Goal: Information Seeking & Learning: Learn about a topic

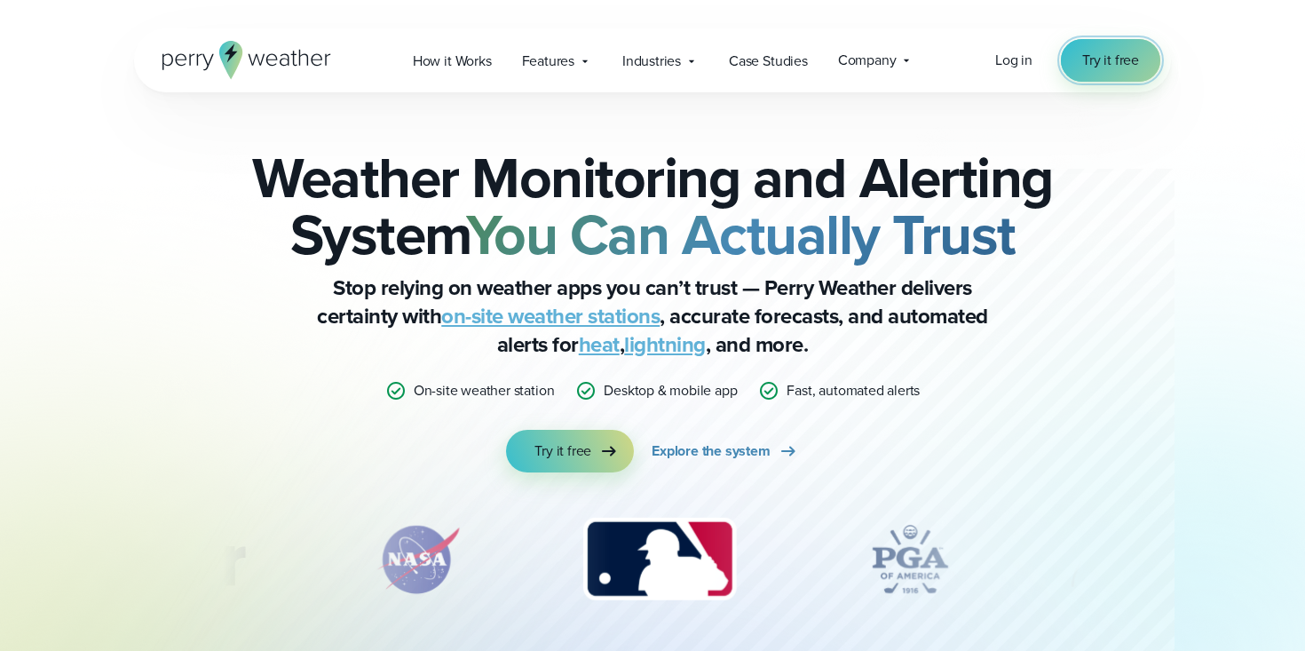
click at [1096, 62] on span "Try it free" at bounding box center [1110, 60] width 57 height 21
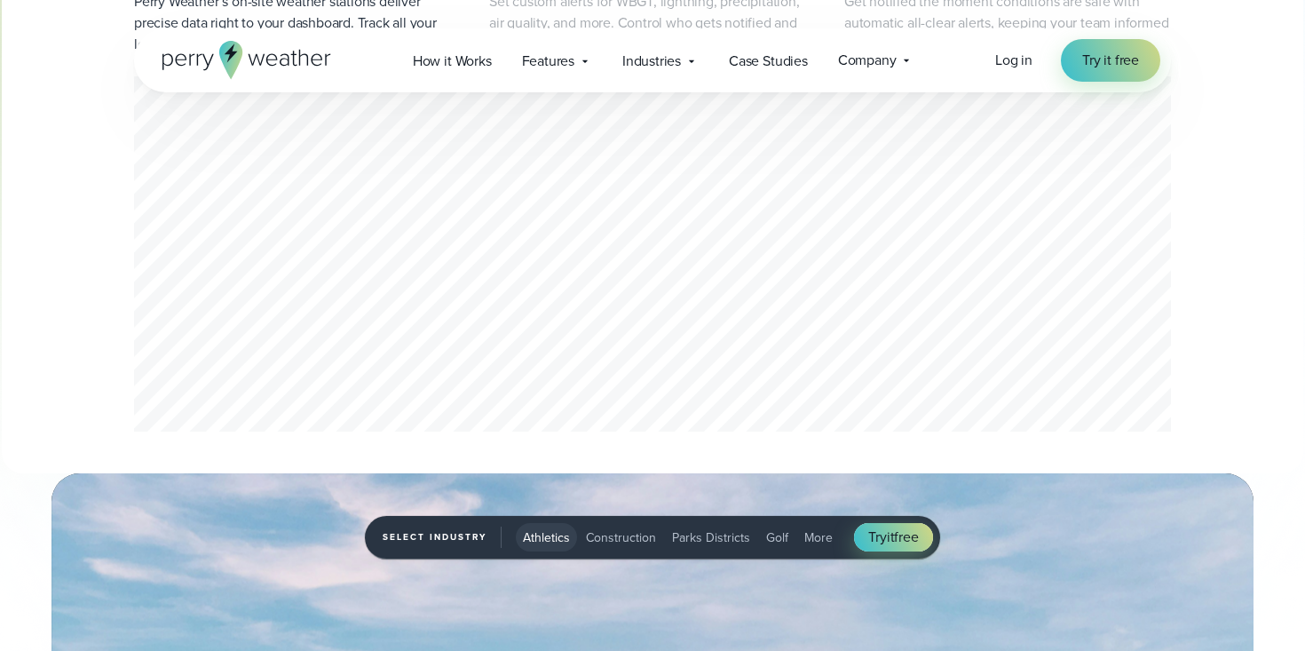
scroll to position [1067, 0]
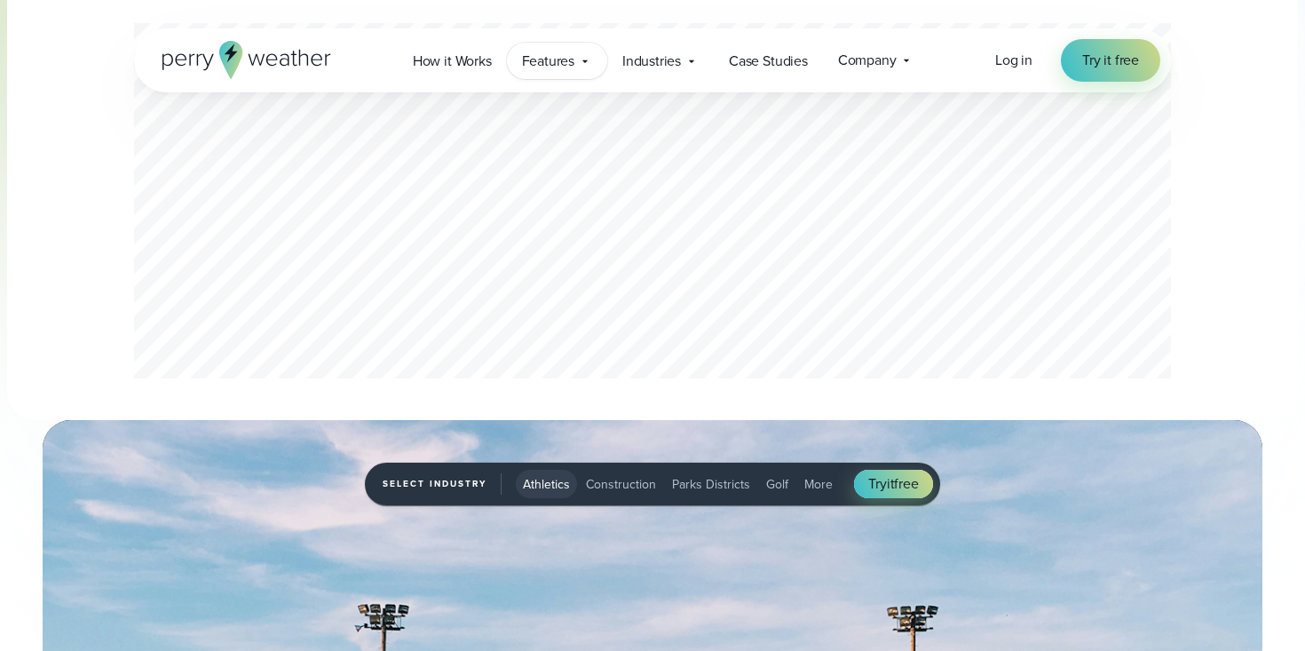
click at [551, 67] on span "Features" at bounding box center [548, 61] width 52 height 21
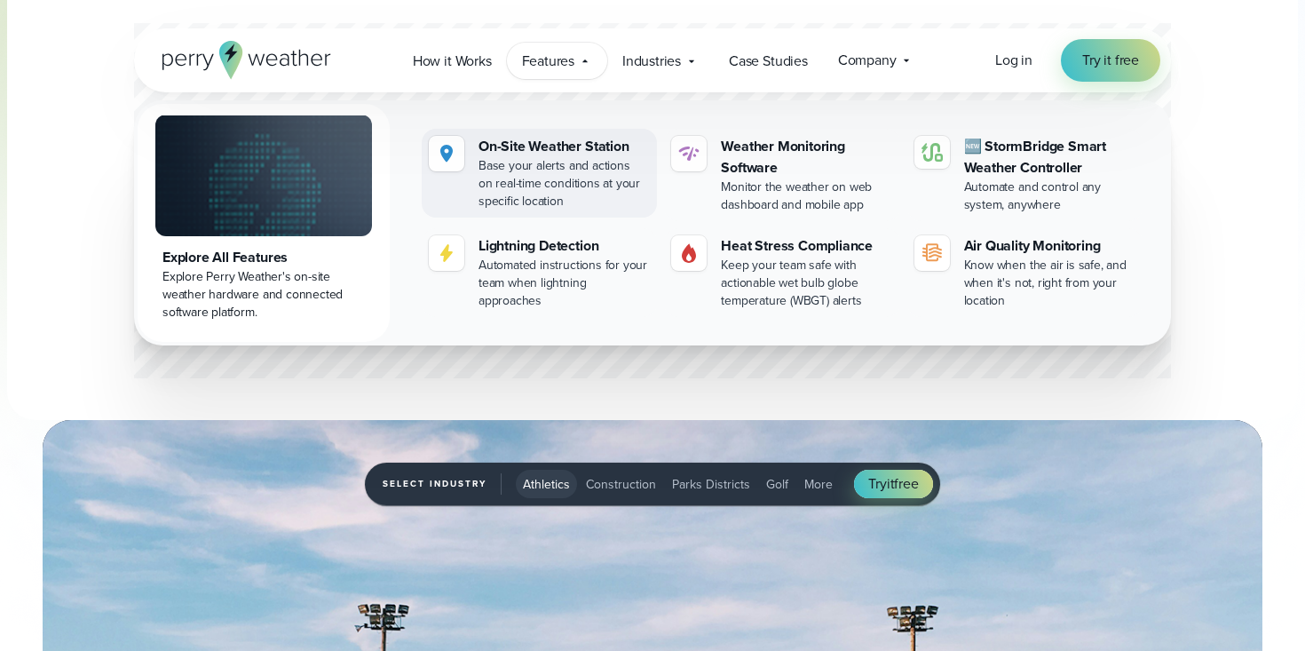
click at [528, 157] on div "Base your alerts and actions on real-time conditions at your specific location" at bounding box center [564, 183] width 171 height 53
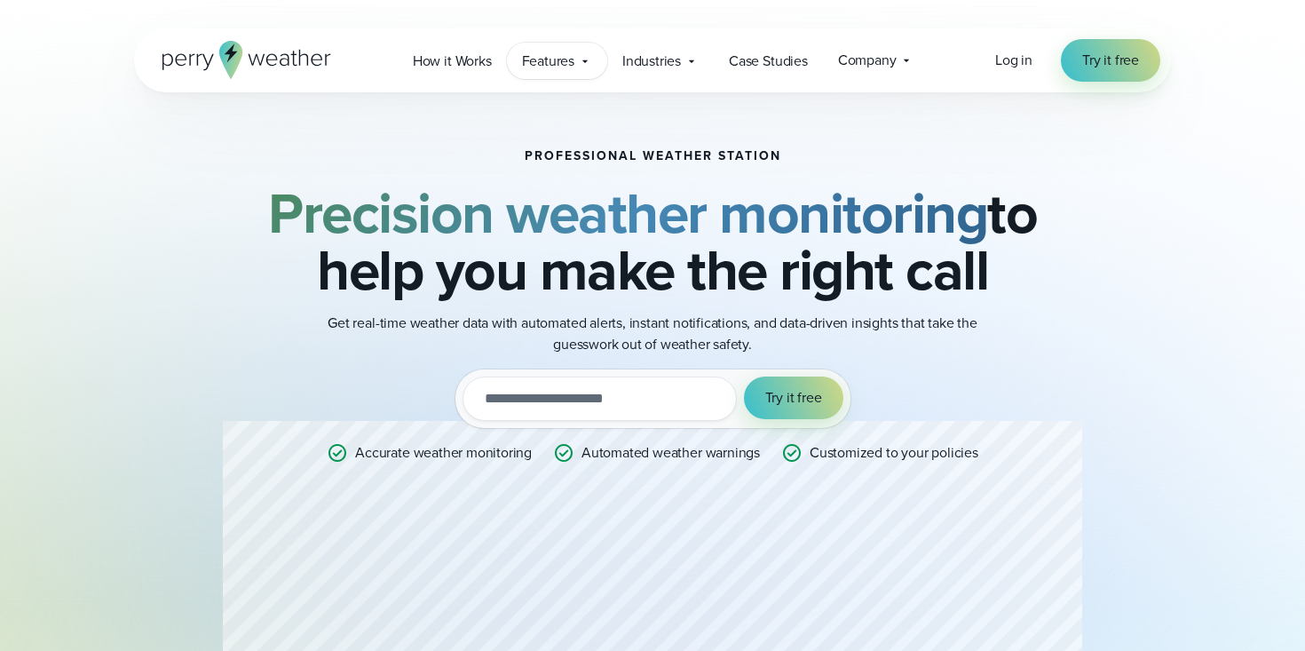
click at [568, 58] on span "Features" at bounding box center [548, 61] width 52 height 21
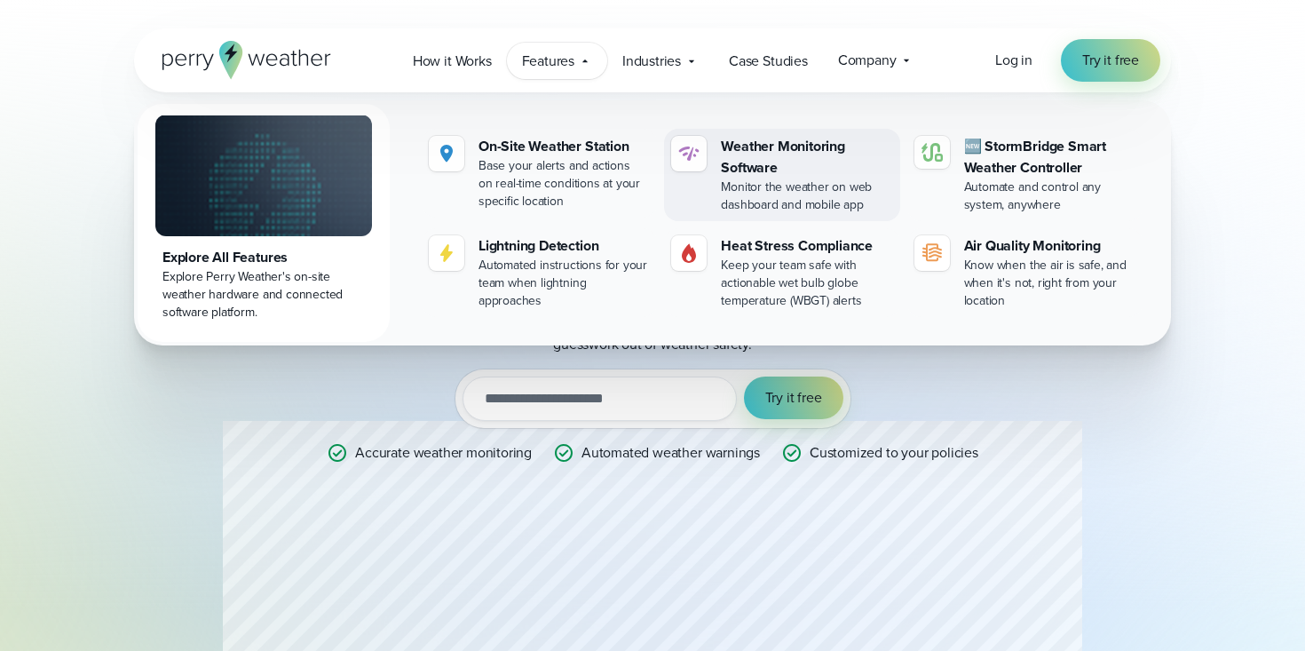
click at [758, 184] on div "Monitor the weather on web dashboard and mobile app" at bounding box center [806, 196] width 171 height 36
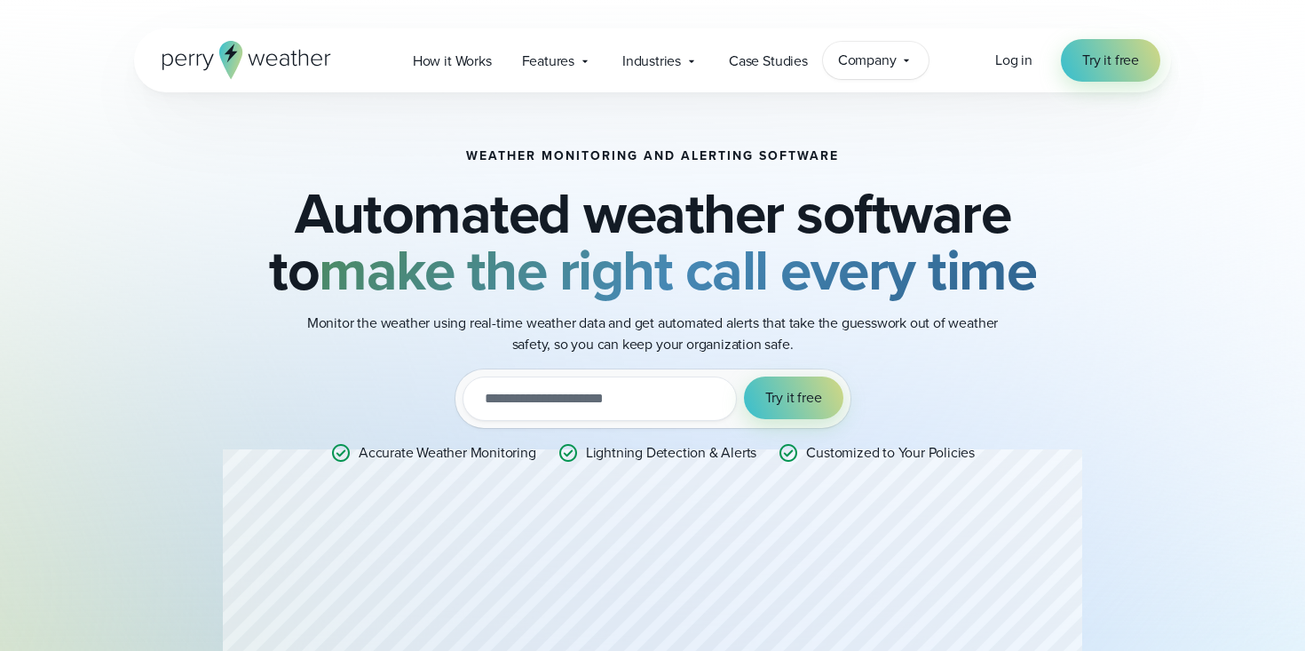
click at [878, 70] on span "Company" at bounding box center [867, 60] width 59 height 21
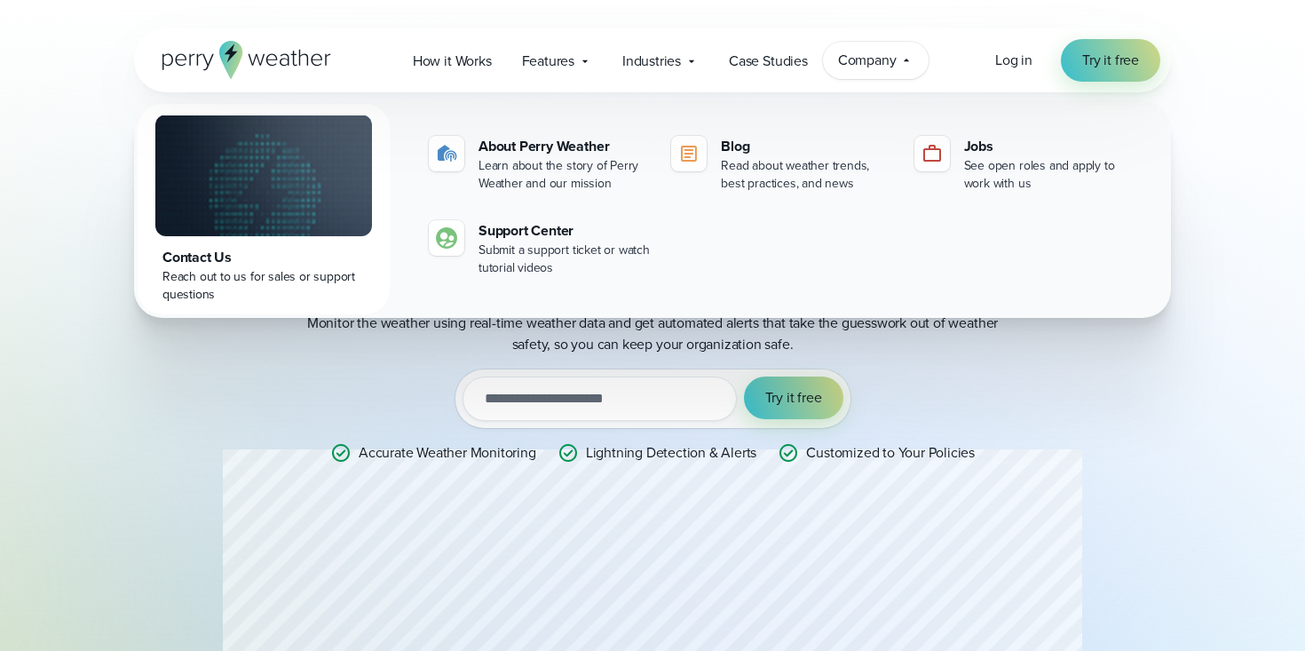
click at [206, 269] on div "Reach out to us for sales or support questions" at bounding box center [264, 286] width 202 height 36
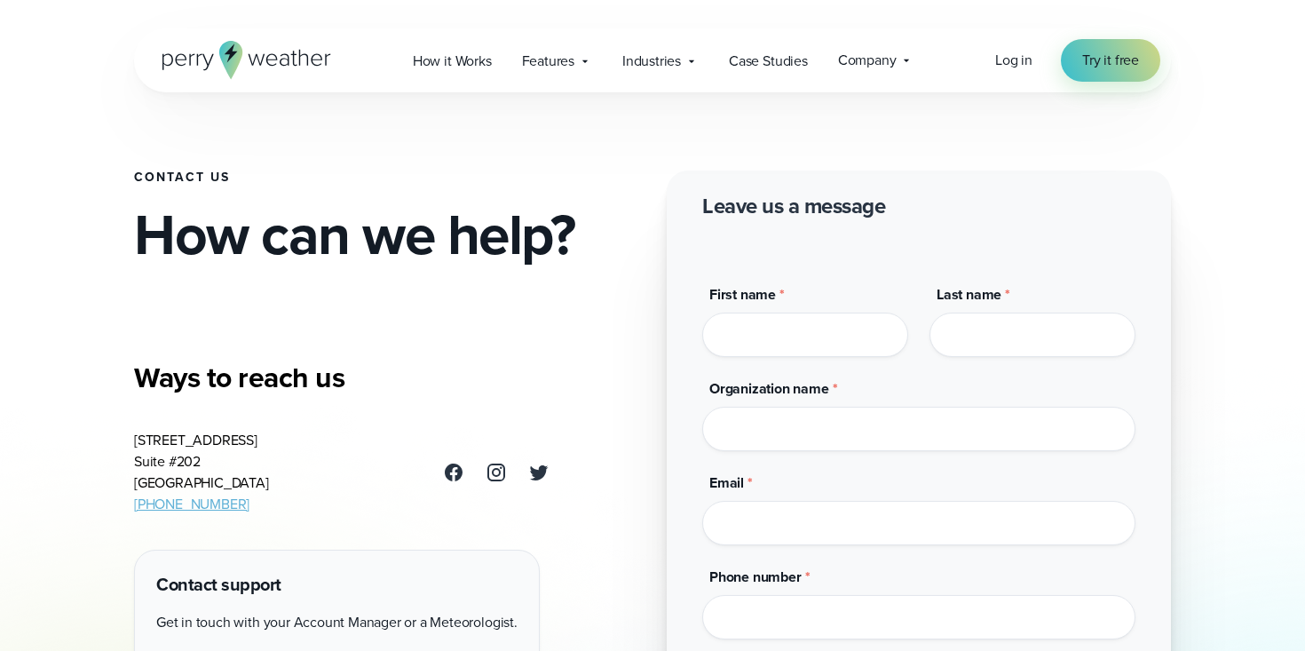
click at [238, 67] on icon at bounding box center [247, 60] width 169 height 38
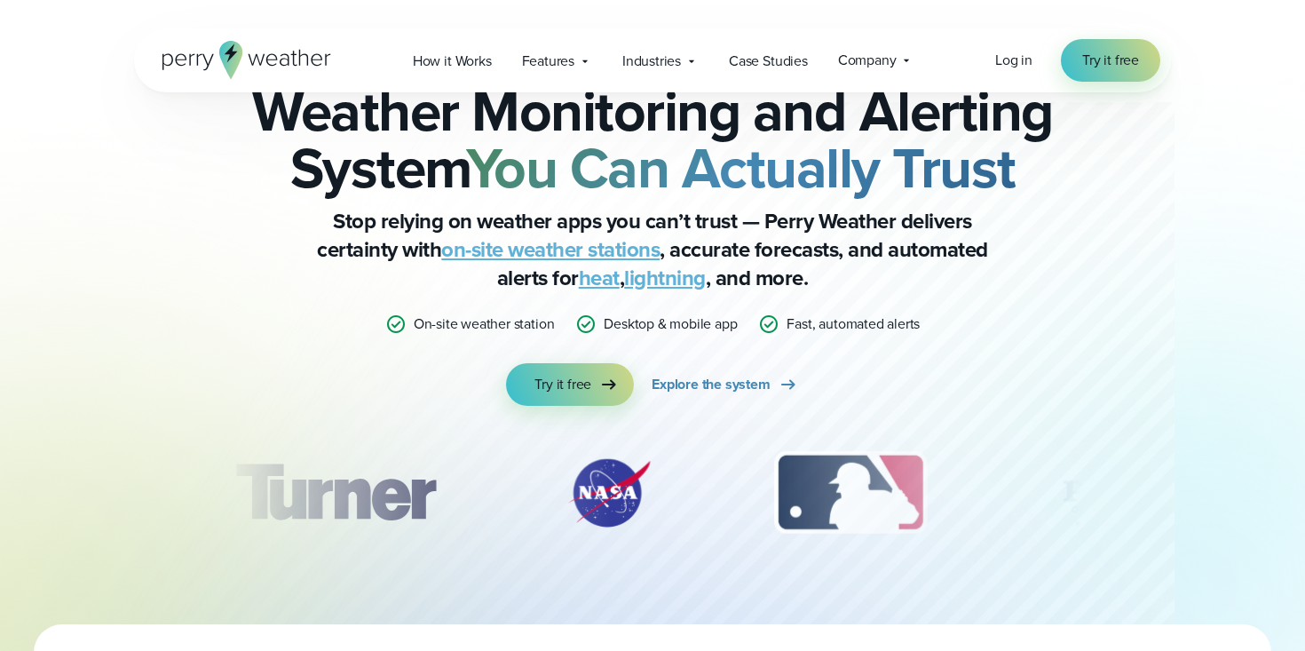
scroll to position [78, 0]
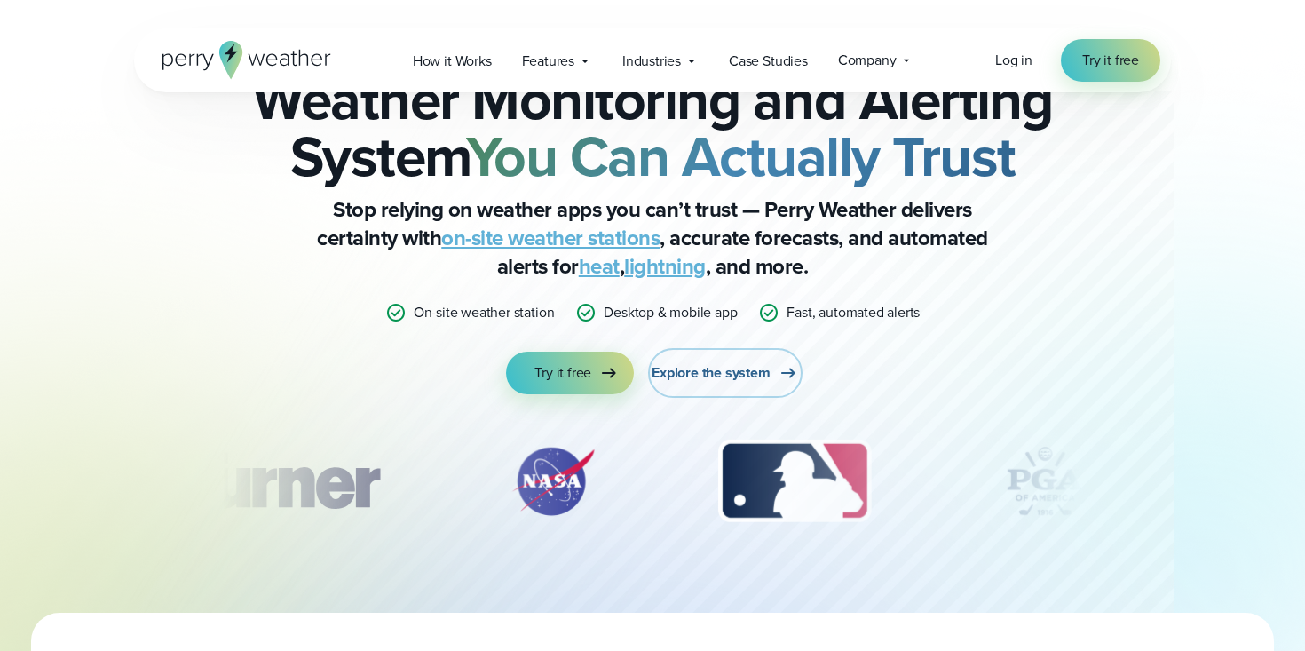
click at [709, 372] on span "Explore the system" at bounding box center [711, 372] width 119 height 21
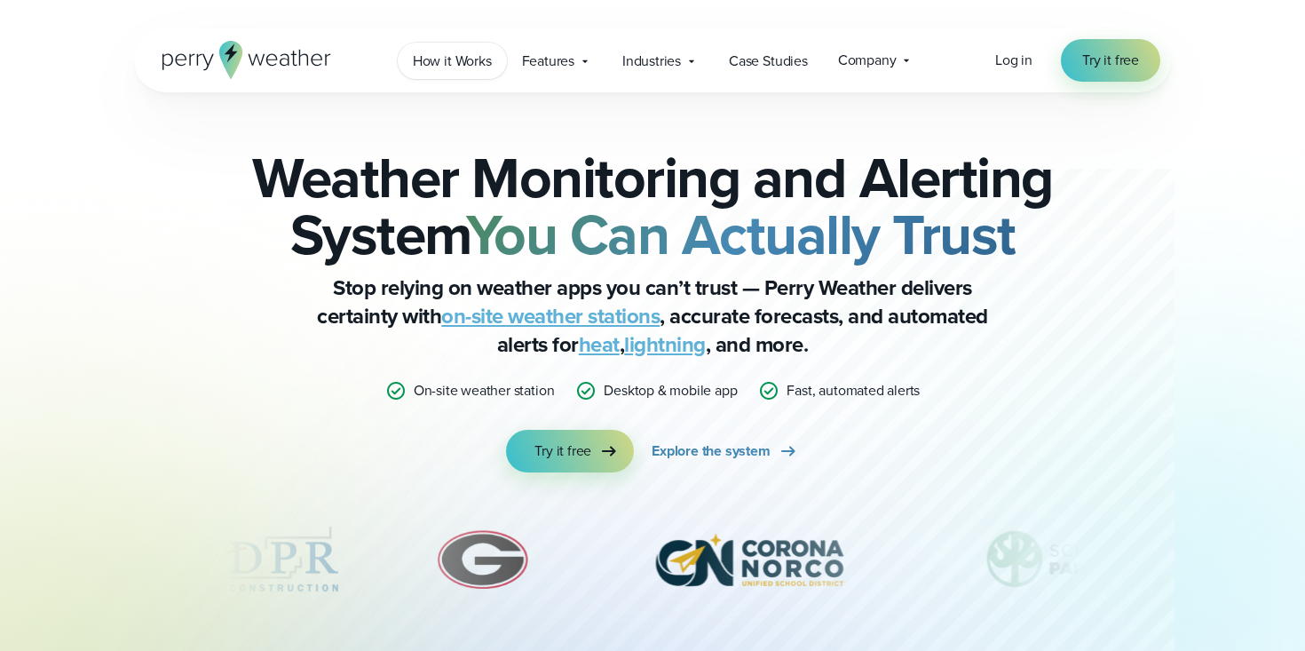
click at [474, 74] on link "How it Works" at bounding box center [452, 61] width 109 height 36
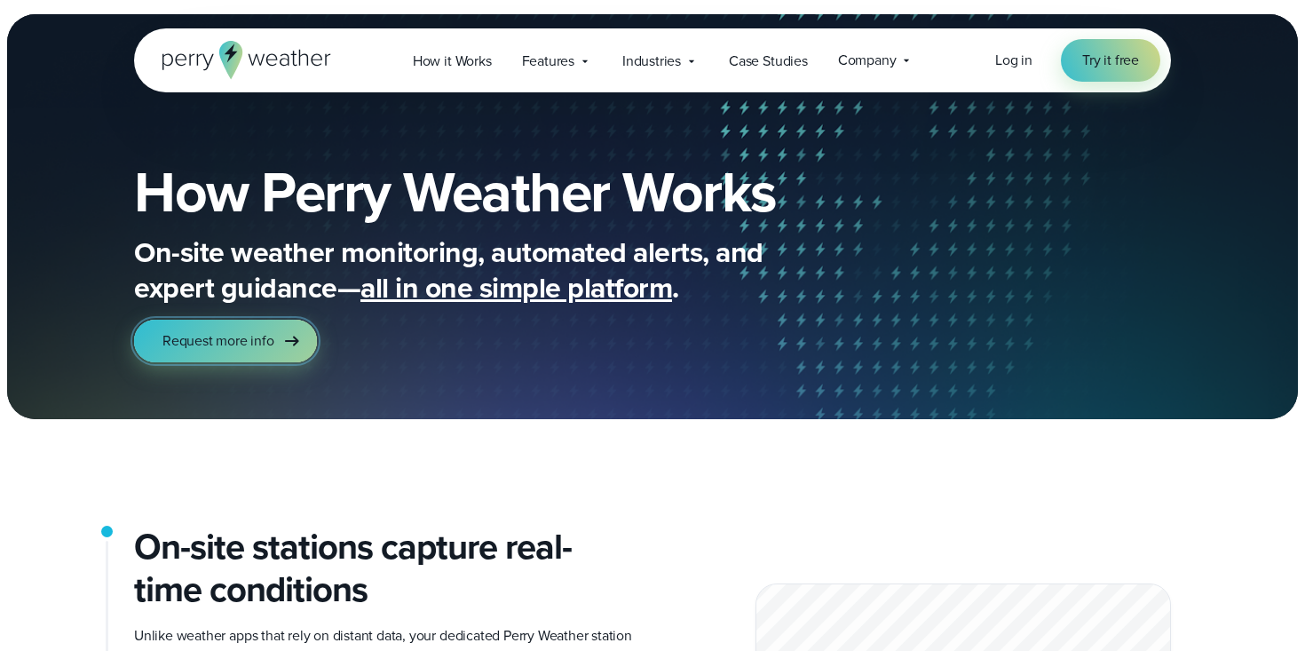
click at [252, 342] on span "Request more info" at bounding box center [219, 340] width 112 height 21
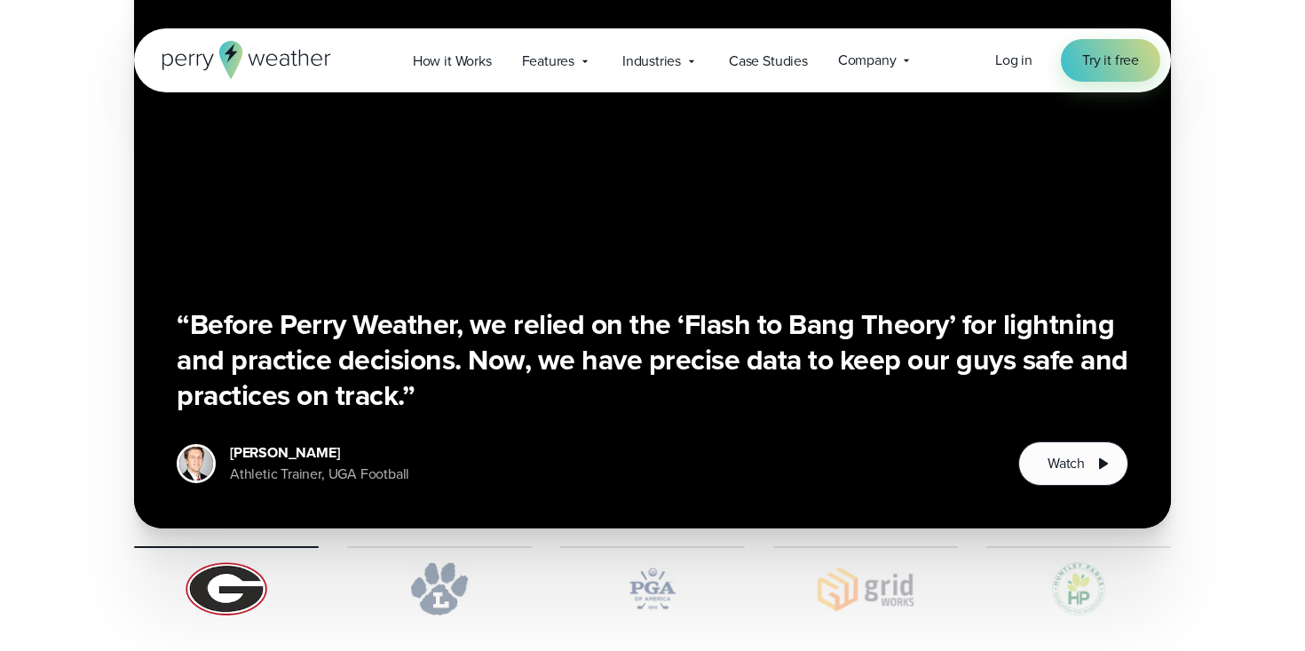
scroll to position [3207, 0]
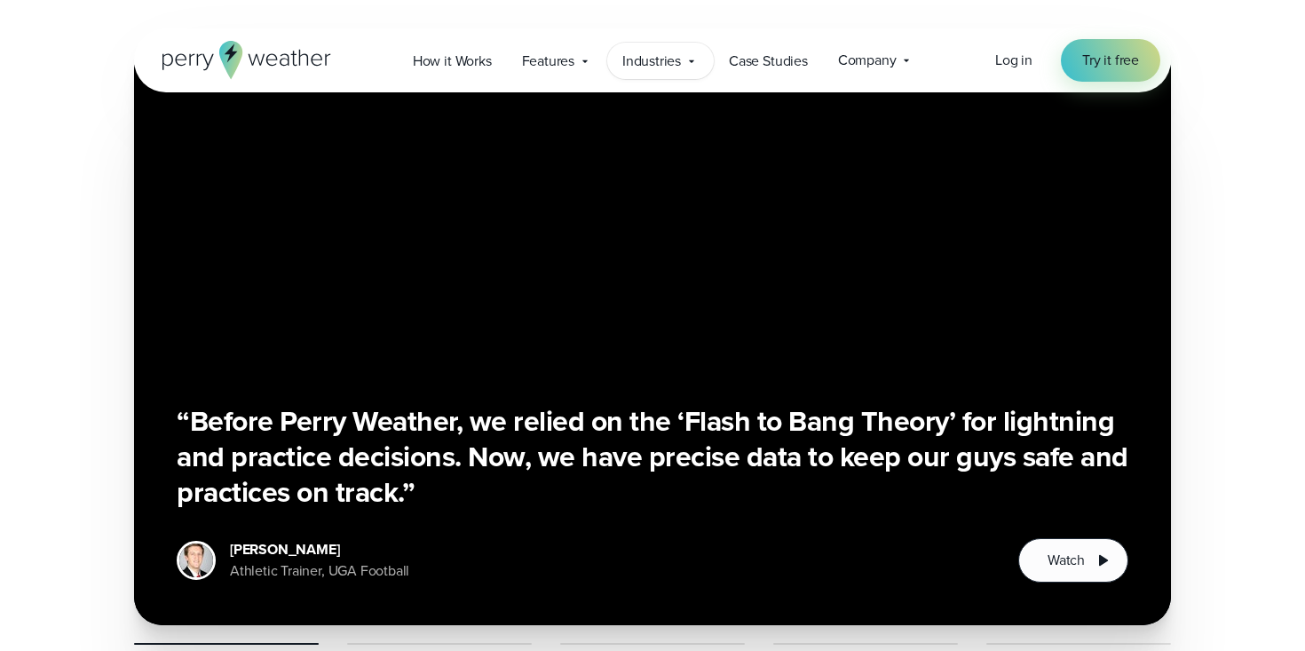
click at [689, 58] on icon at bounding box center [692, 61] width 14 height 14
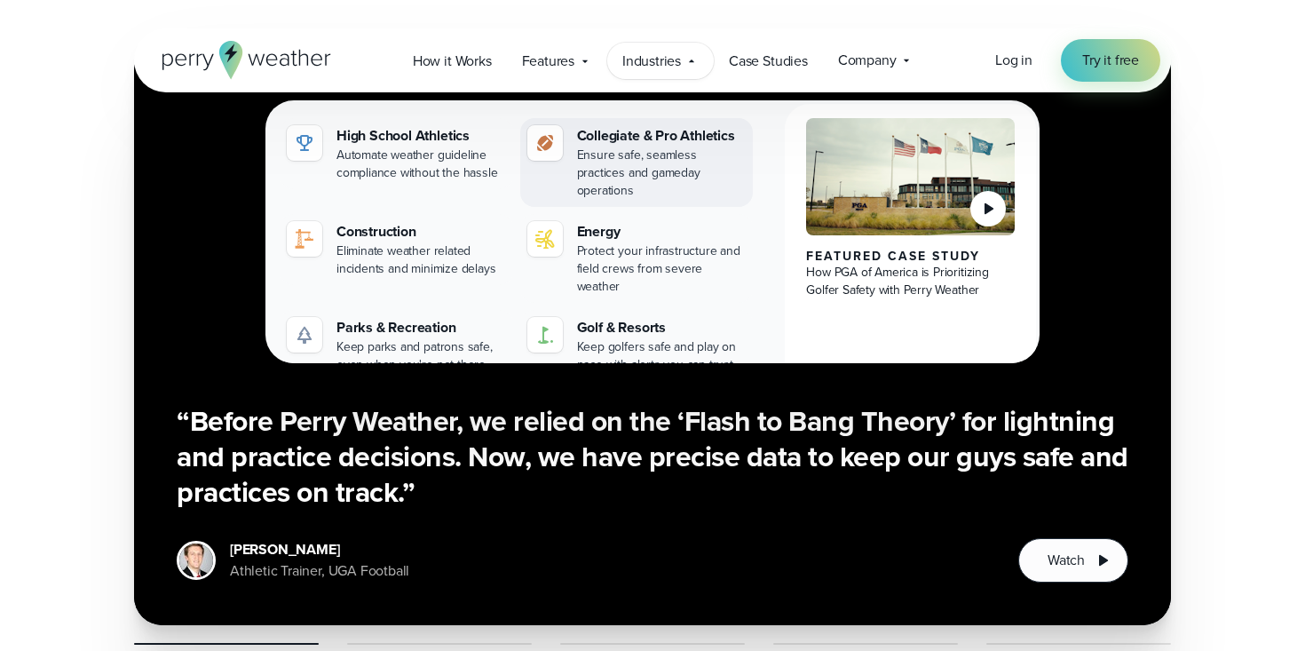
click at [625, 143] on div "Collegiate & Pro Athletics" at bounding box center [662, 135] width 170 height 21
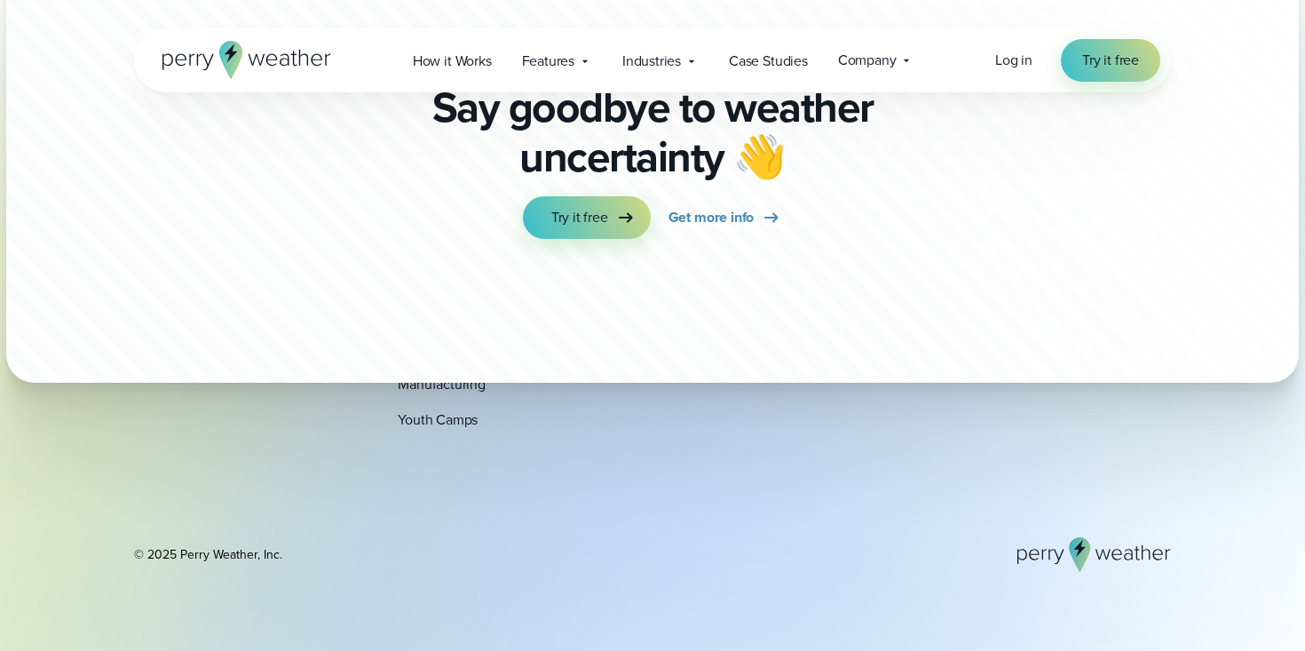
scroll to position [9509, 0]
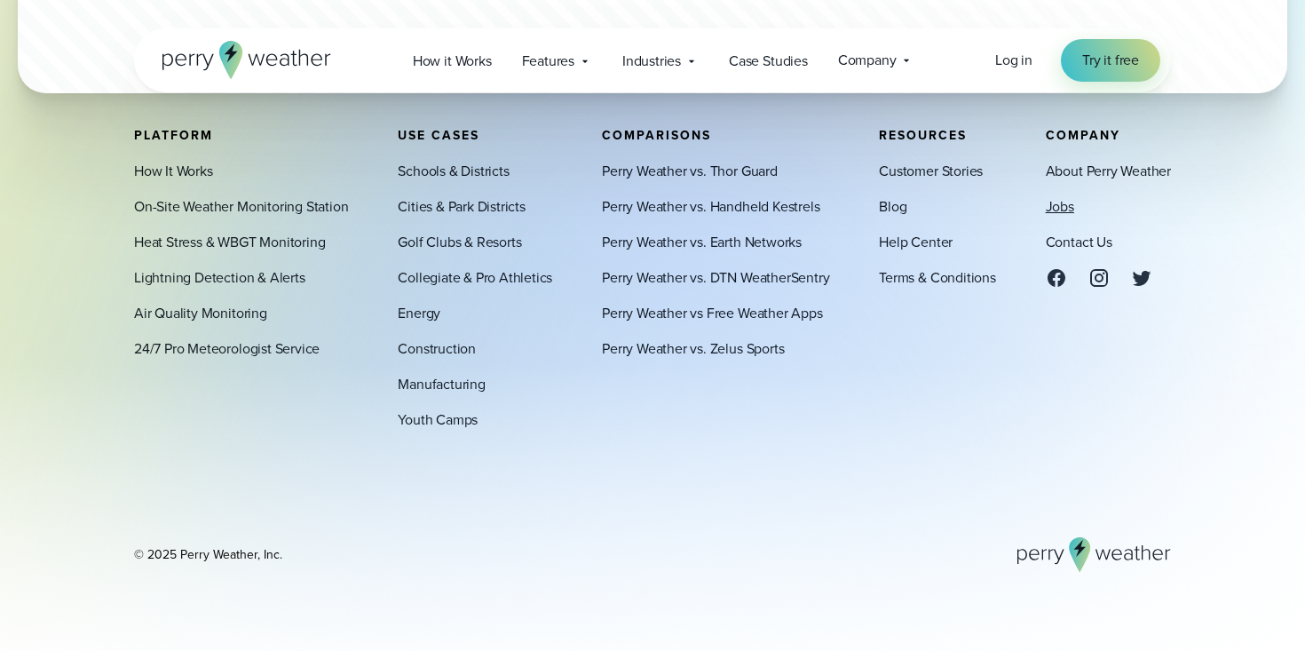
click at [1060, 205] on link "Jobs" at bounding box center [1060, 206] width 28 height 21
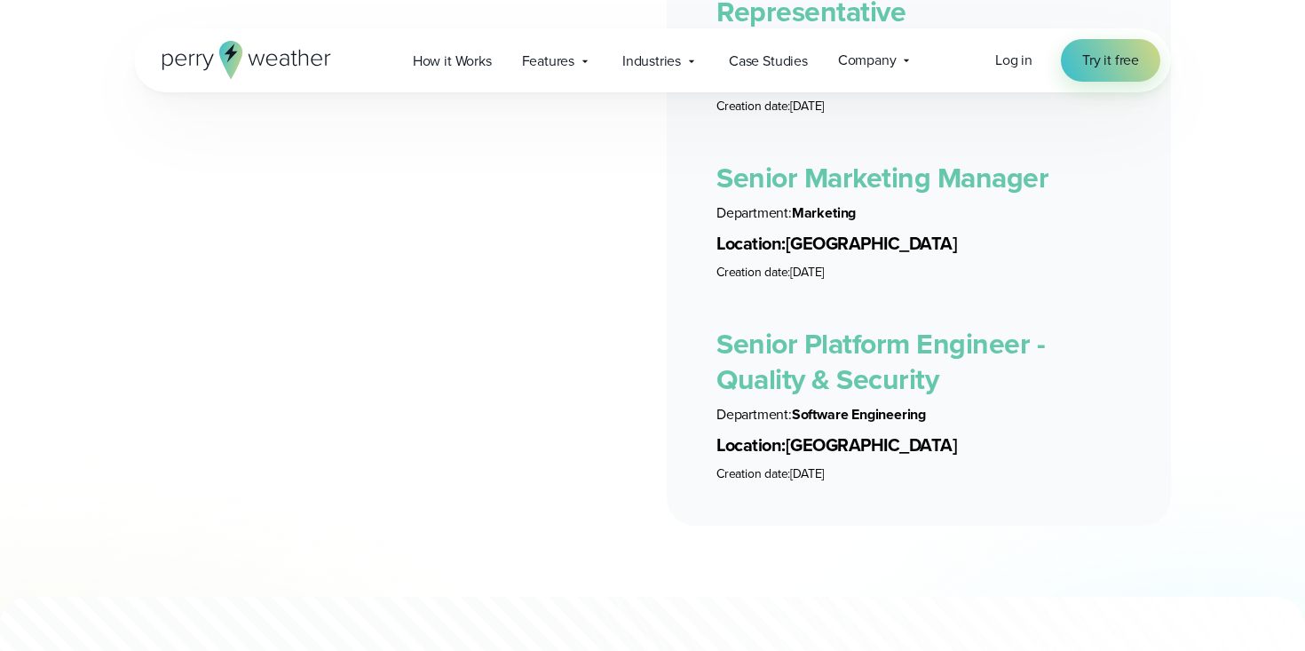
scroll to position [3775, 0]
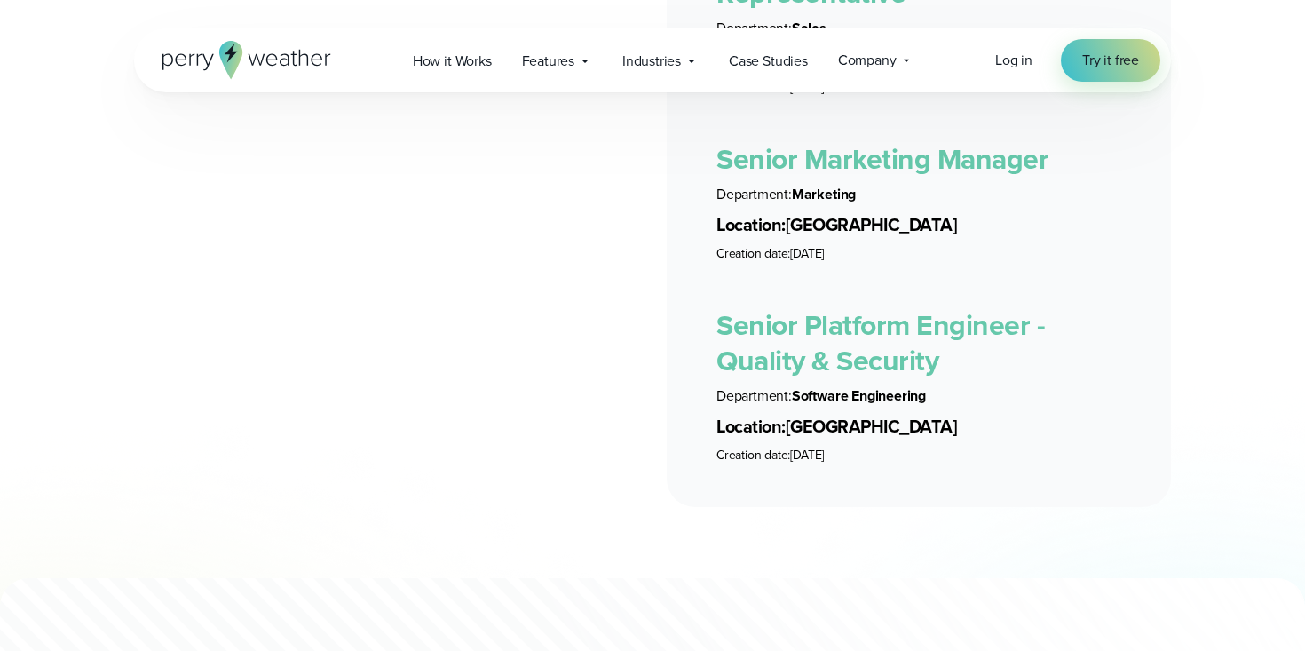
click at [906, 144] on link "Senior Marketing Manager" at bounding box center [883, 159] width 332 height 43
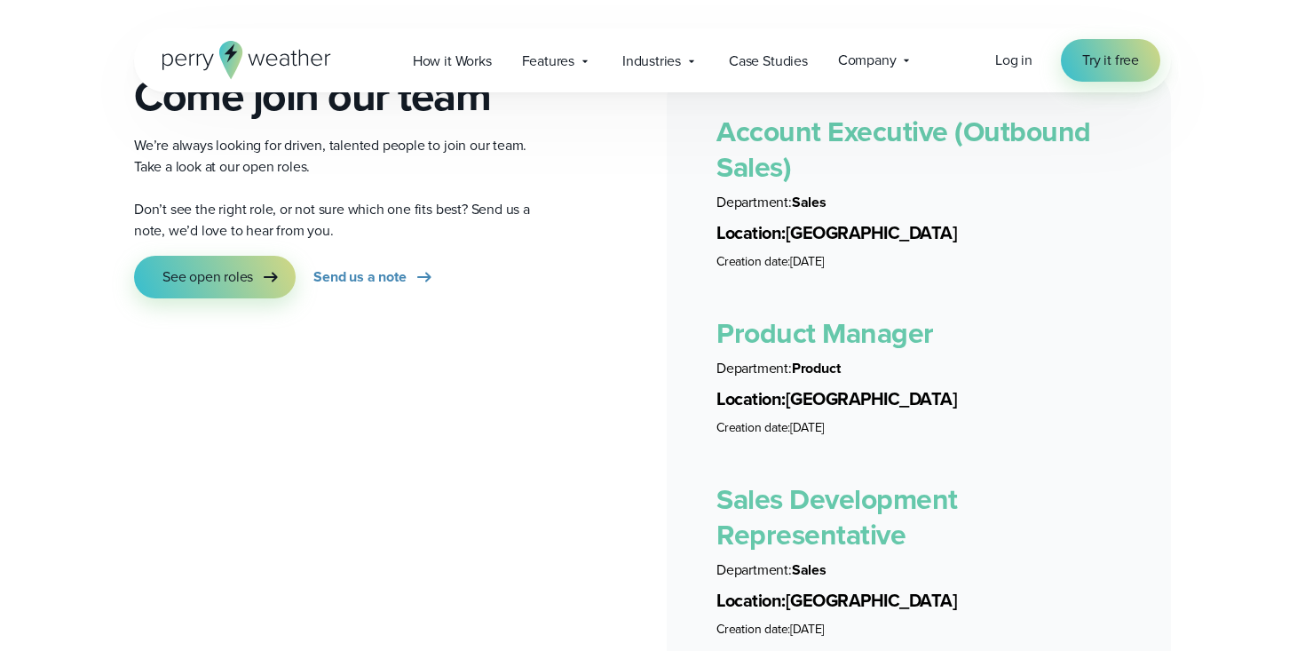
scroll to position [3282, 0]
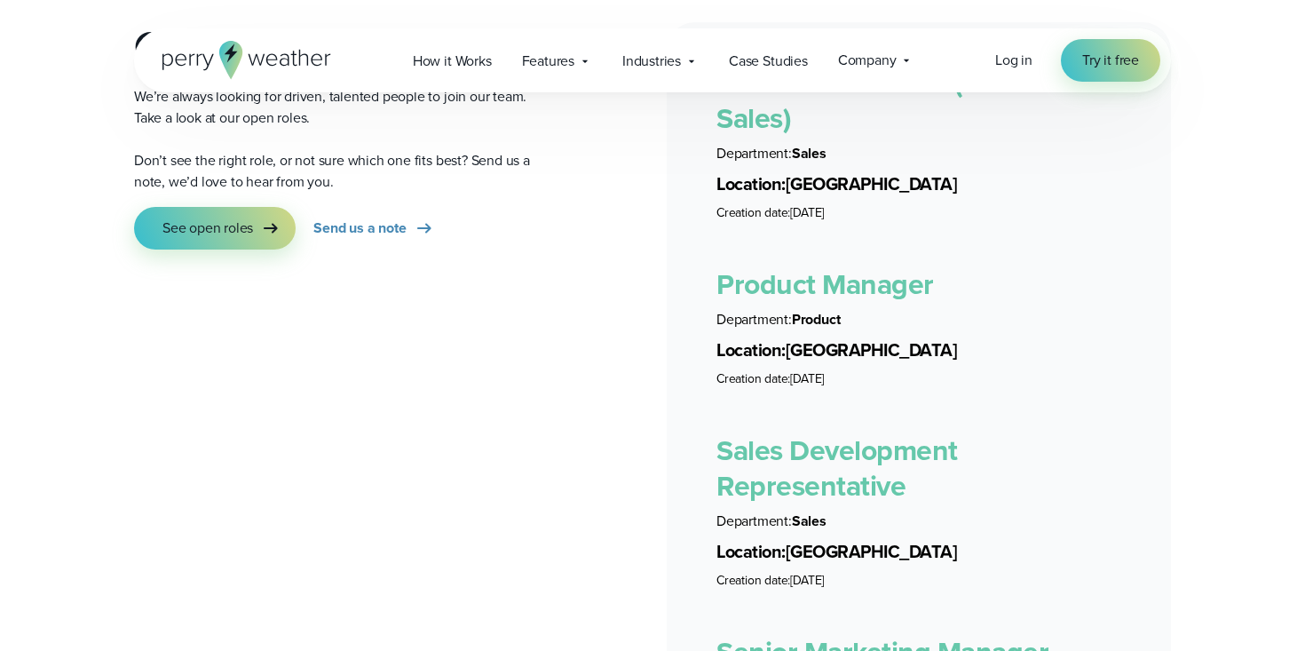
click at [783, 443] on link "Sales Development Representative" at bounding box center [838, 468] width 242 height 78
